Goal: Task Accomplishment & Management: Manage account settings

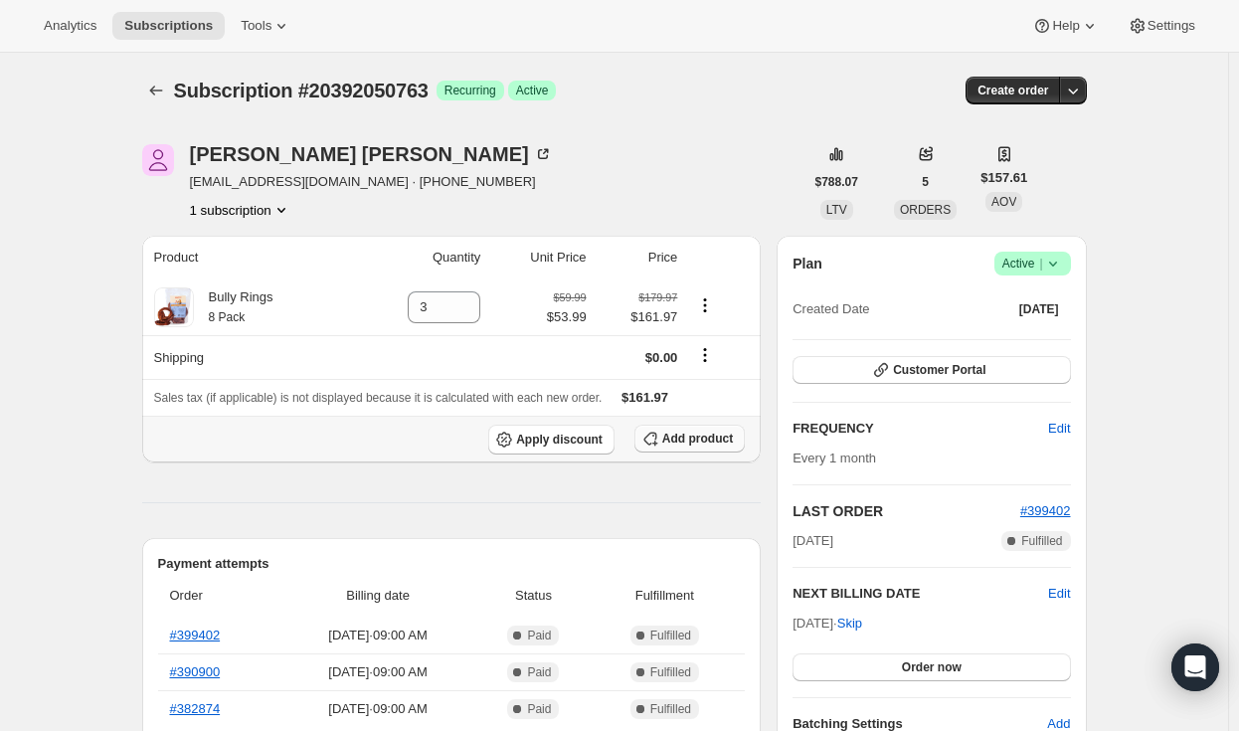
click at [708, 445] on button "Add product" at bounding box center [689, 439] width 110 height 28
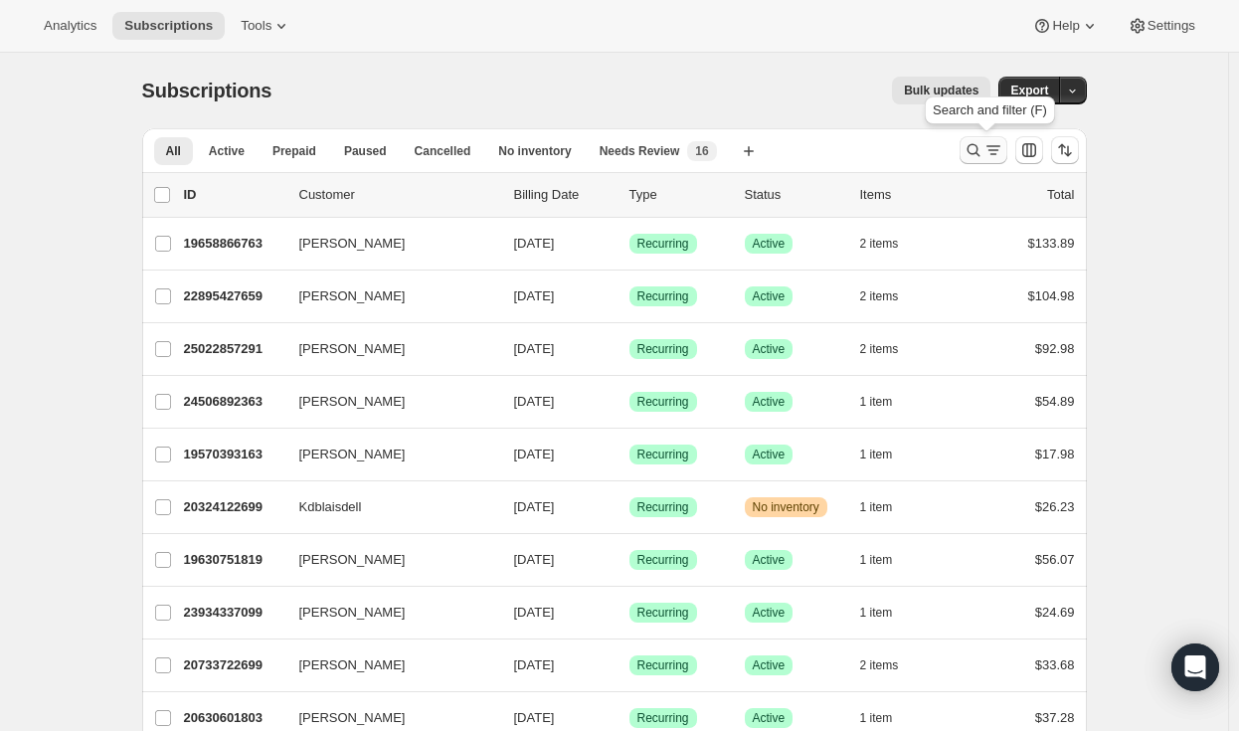
click at [983, 157] on icon "Search and filter results" at bounding box center [973, 150] width 20 height 20
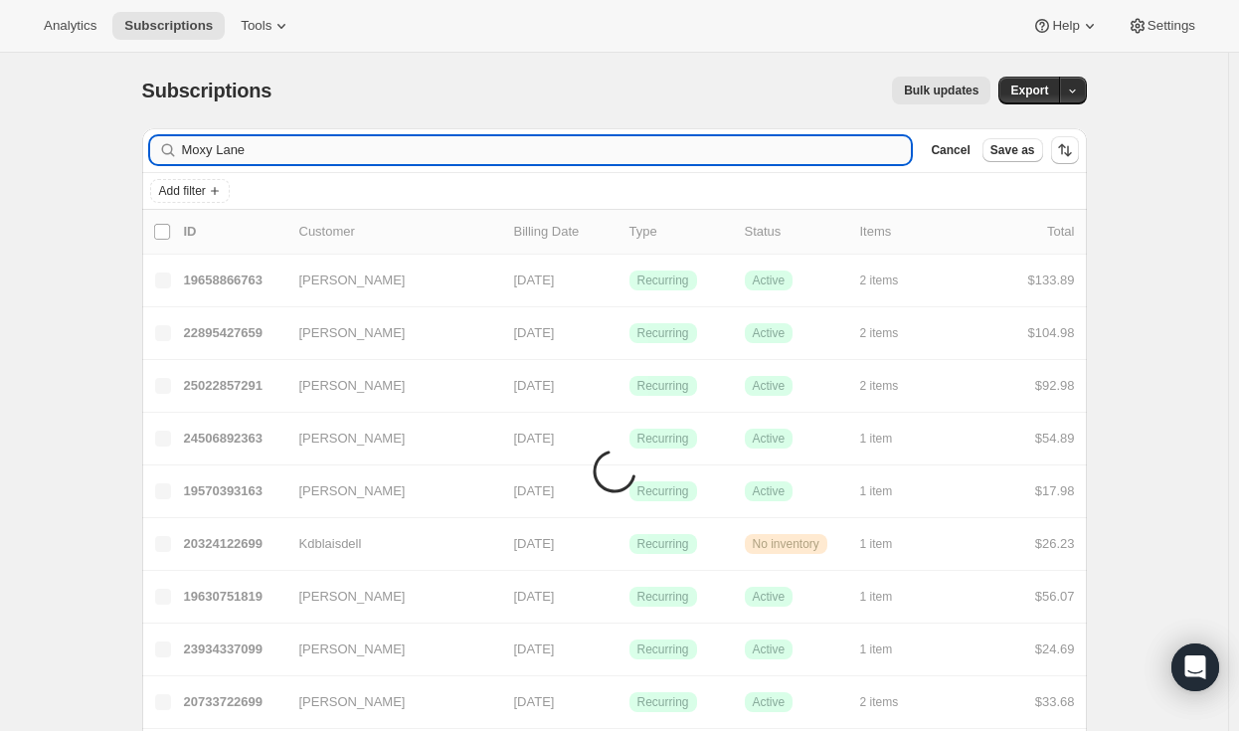
type input "Moxy Lane"
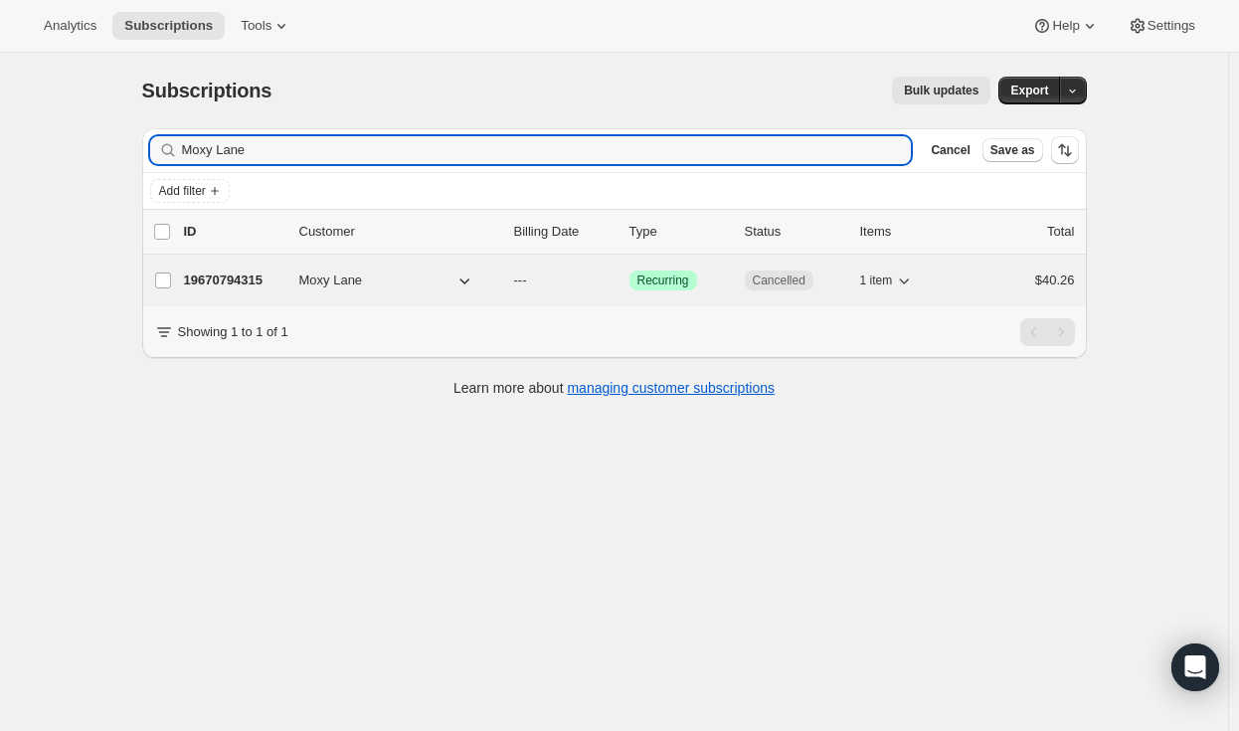
click at [251, 272] on p "19670794315" at bounding box center [233, 280] width 99 height 20
